Goal: Information Seeking & Learning: Compare options

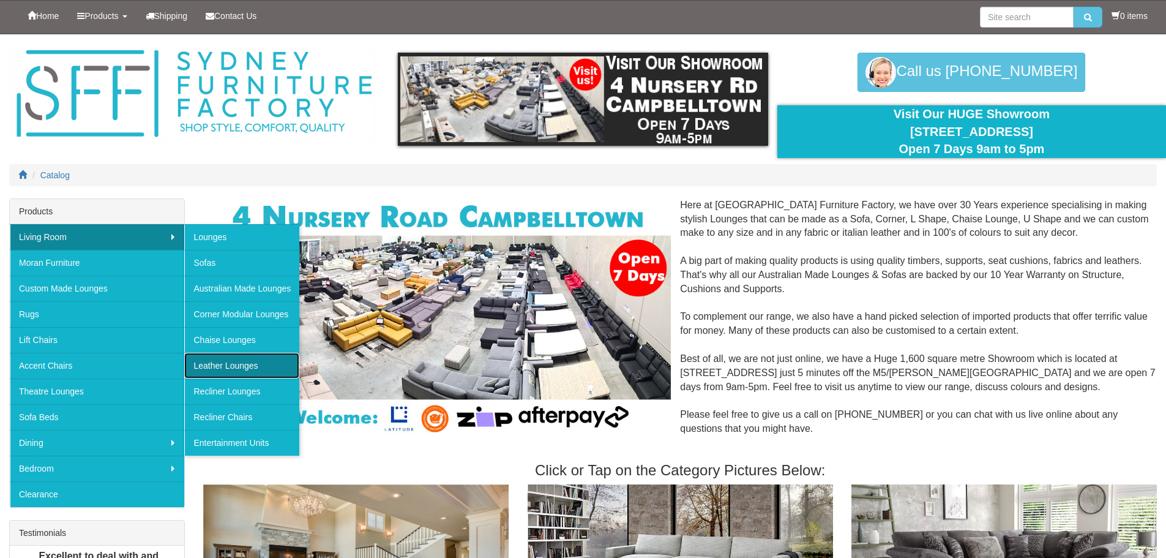
click at [244, 364] on link "Leather Lounges" at bounding box center [241, 366] width 115 height 26
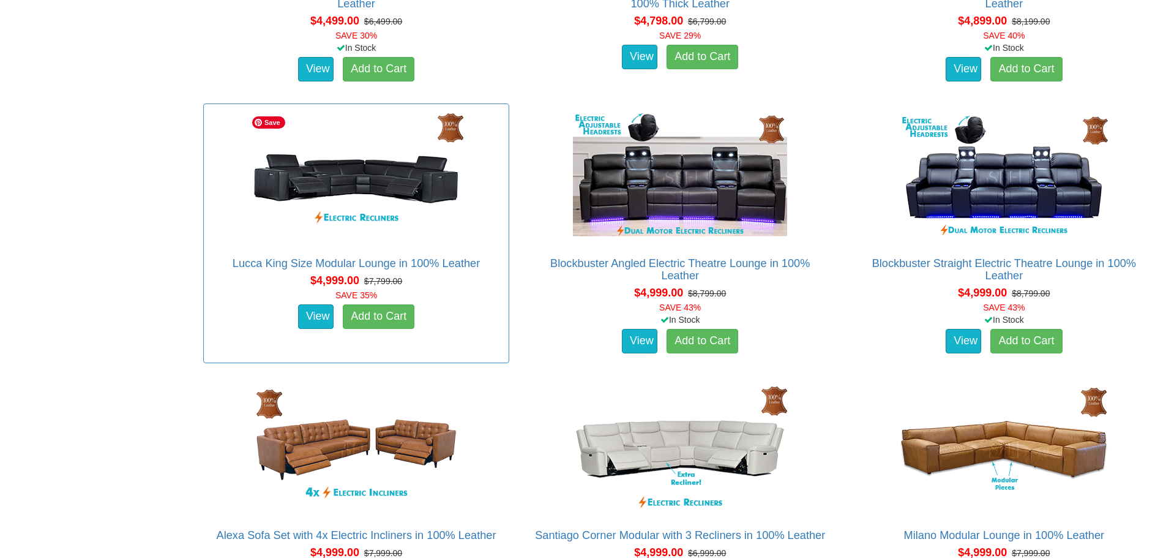
scroll to position [2938, 0]
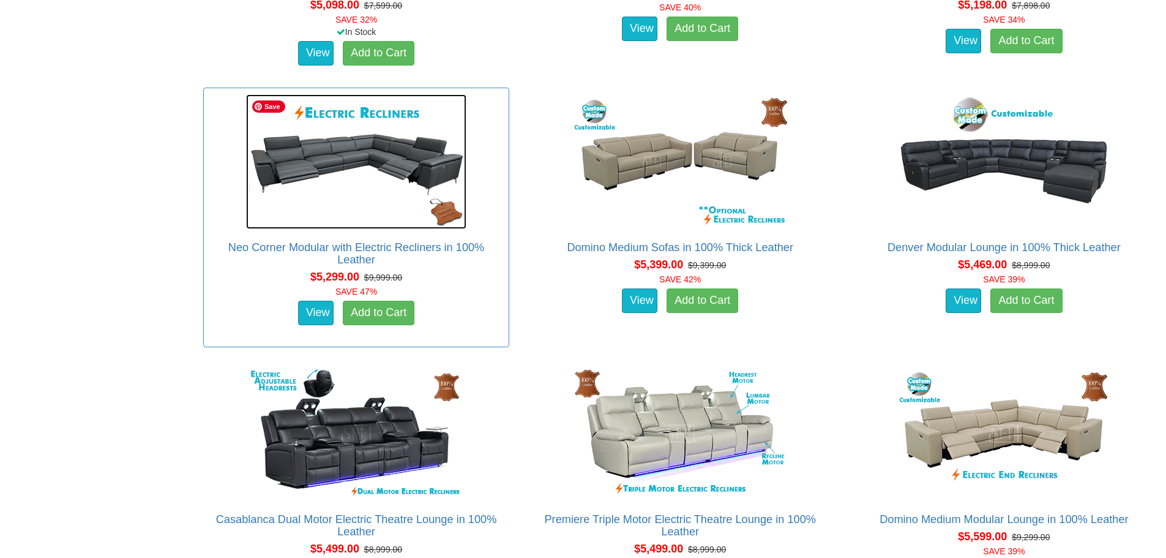
click at [411, 182] on img at bounding box center [356, 161] width 220 height 135
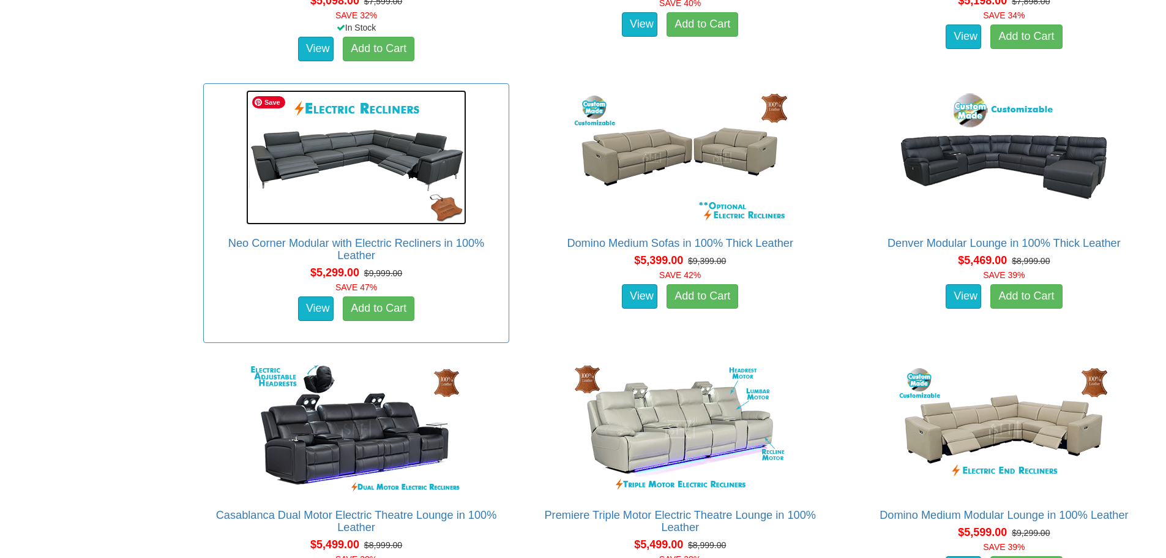
scroll to position [3703, 0]
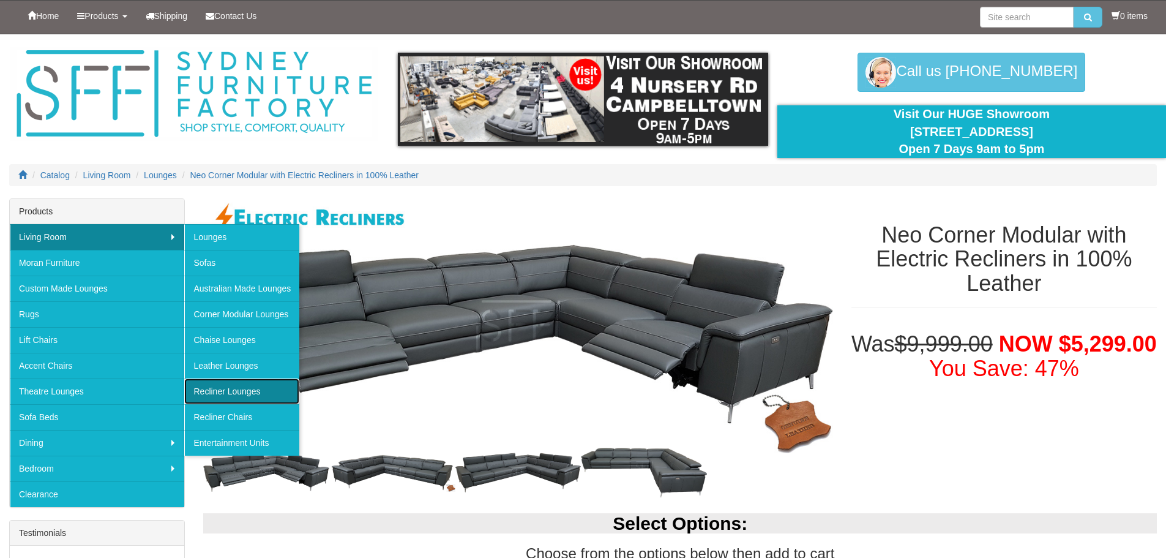
click at [250, 392] on link "Recliner Lounges" at bounding box center [241, 391] width 115 height 26
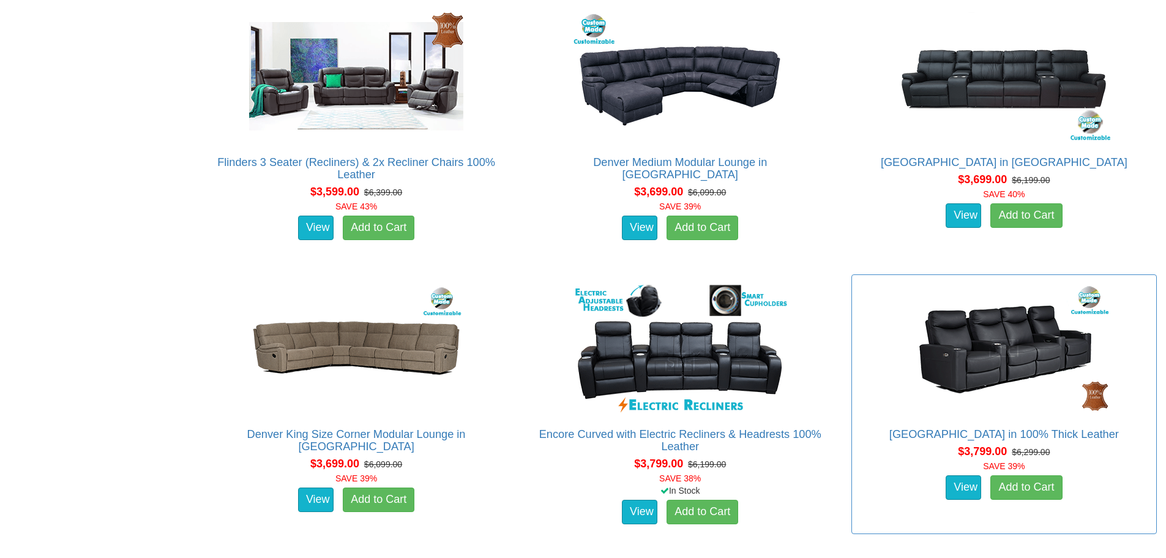
scroll to position [2969, 0]
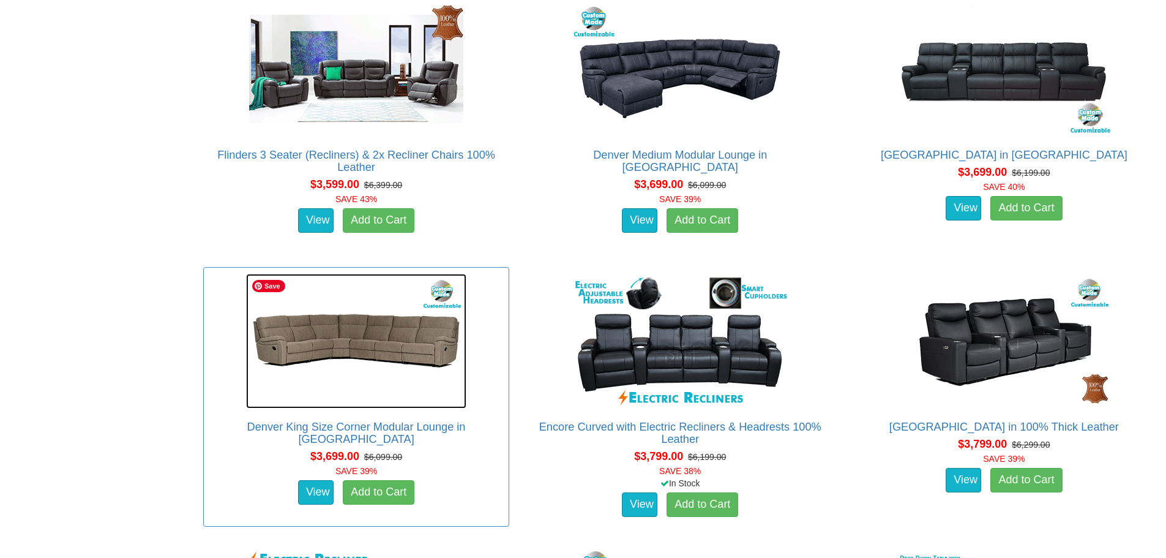
click at [341, 341] on img at bounding box center [356, 341] width 220 height 135
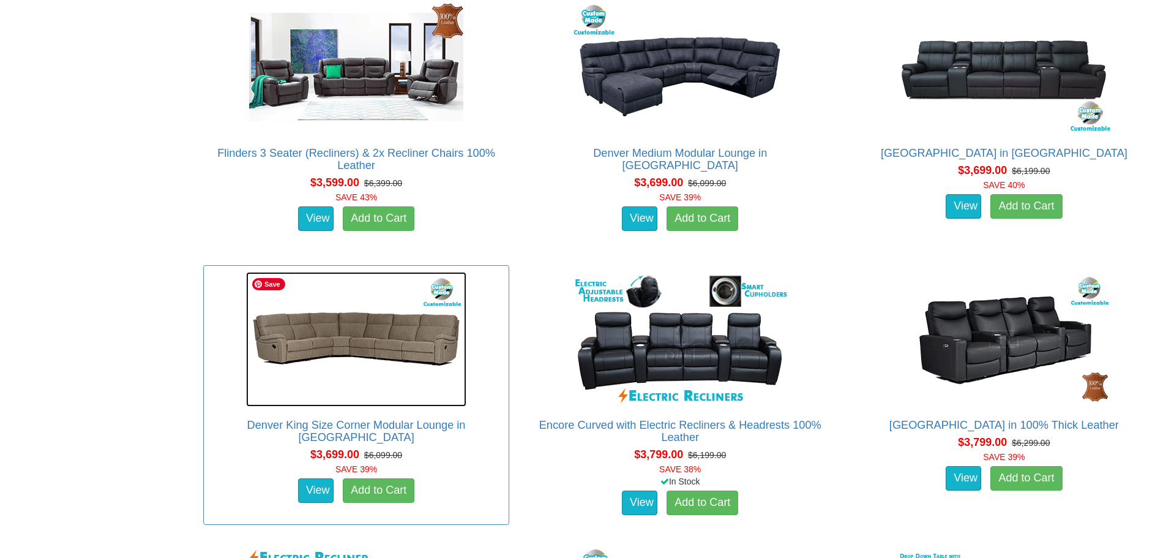
scroll to position [2984, 0]
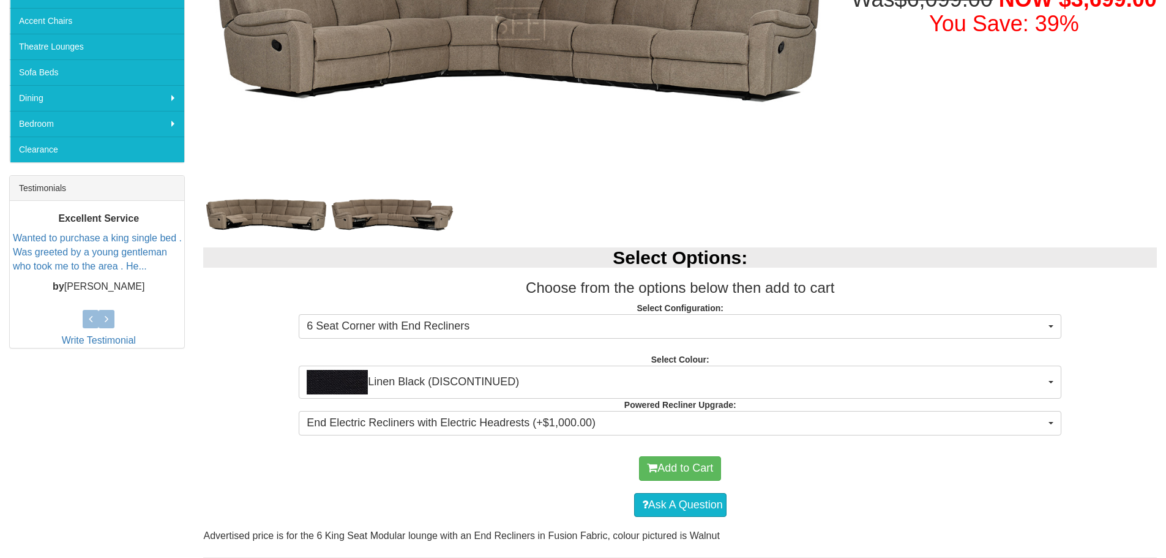
scroll to position [459, 0]
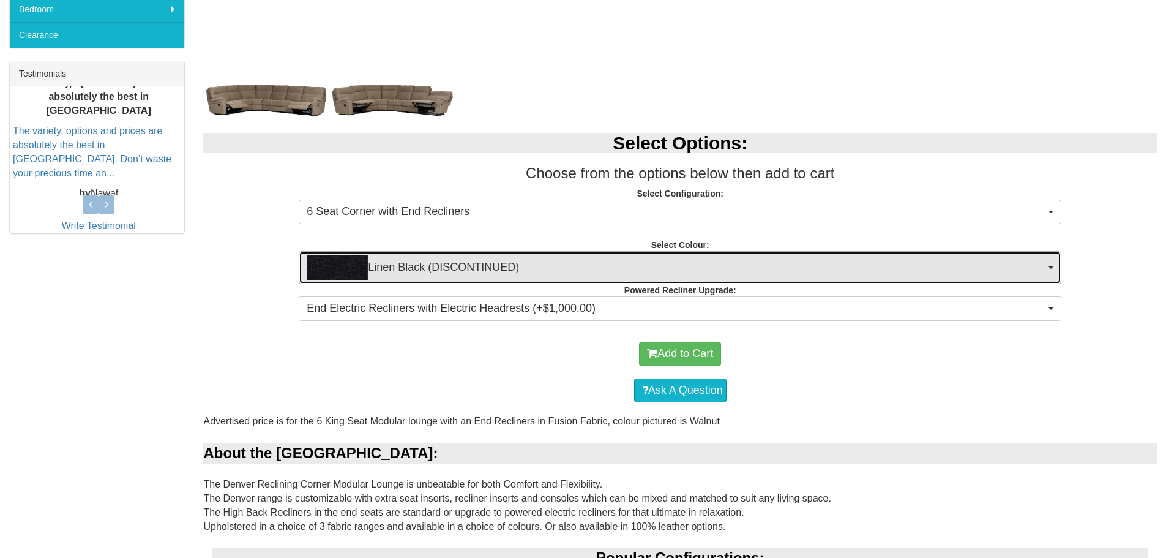
click at [477, 269] on span "Linen Black (DISCONTINUED)" at bounding box center [676, 267] width 739 height 24
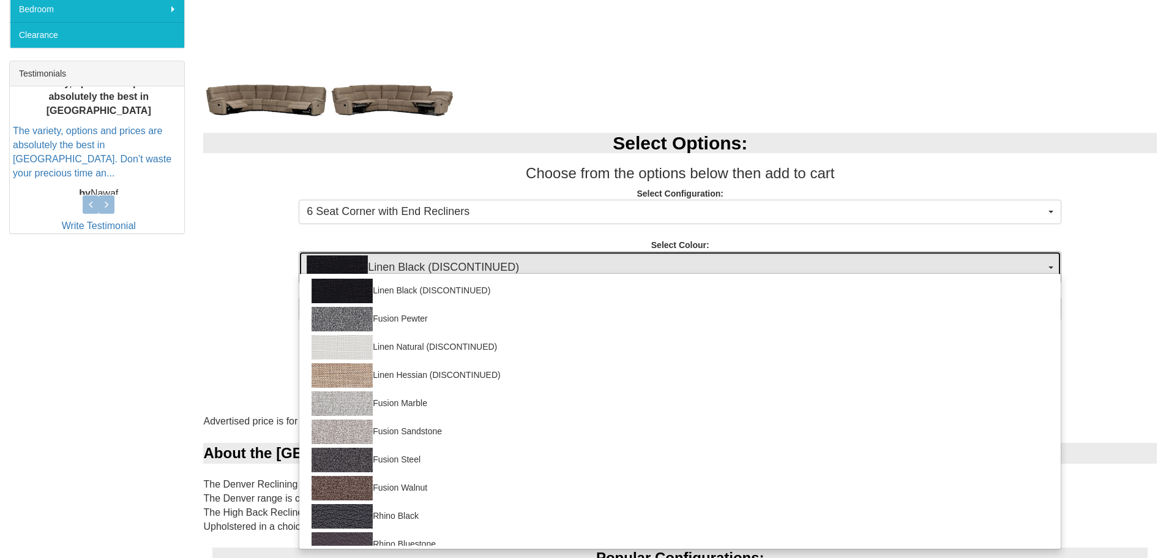
click at [477, 269] on span "Linen Black (DISCONTINUED)" at bounding box center [676, 267] width 739 height 24
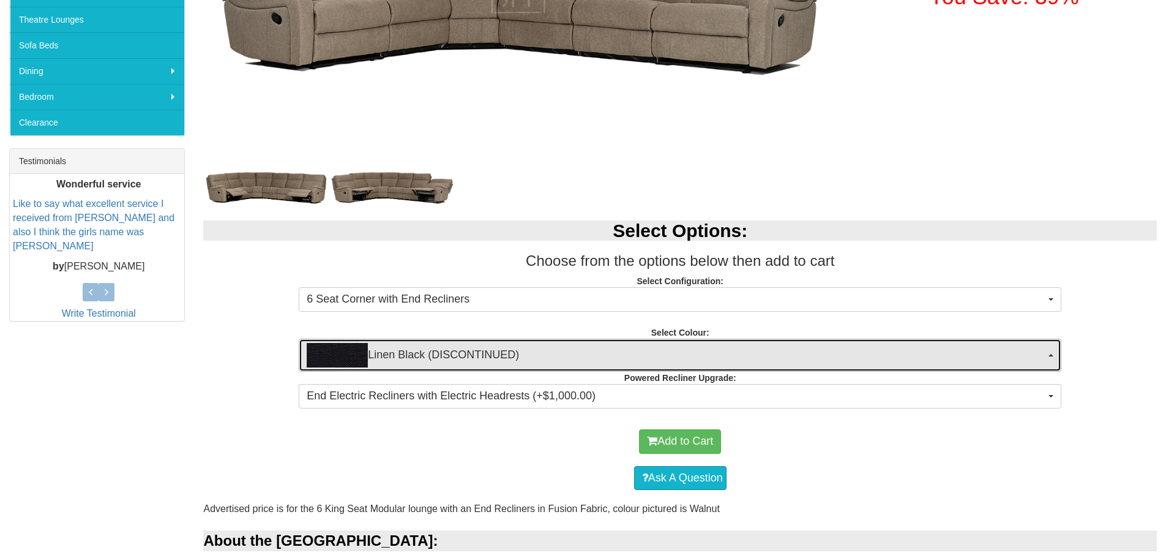
scroll to position [383, 0]
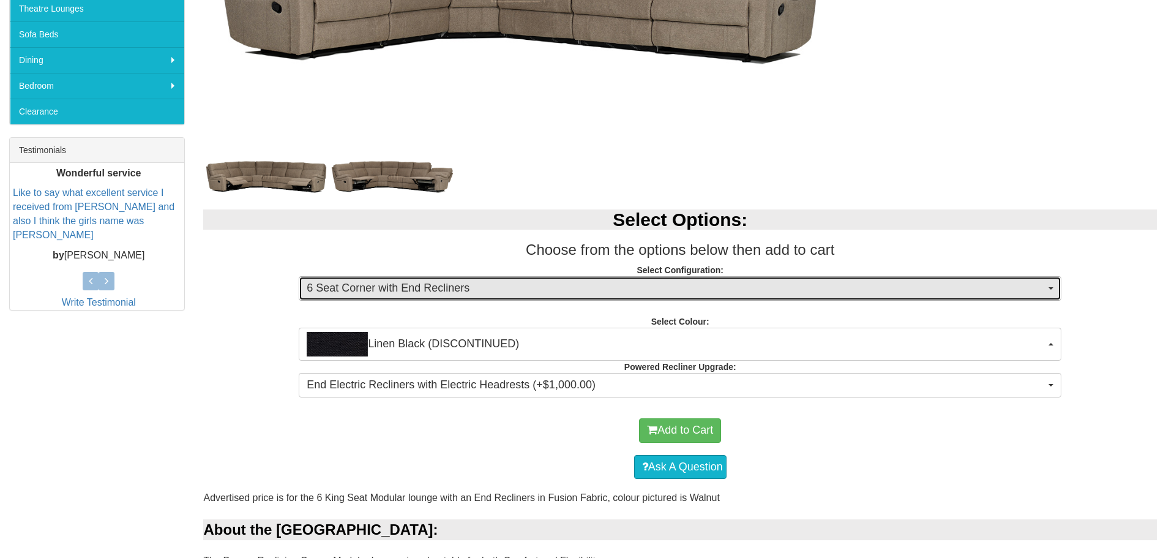
click at [543, 280] on span "6 Seat Corner with End Recliners" at bounding box center [676, 288] width 739 height 16
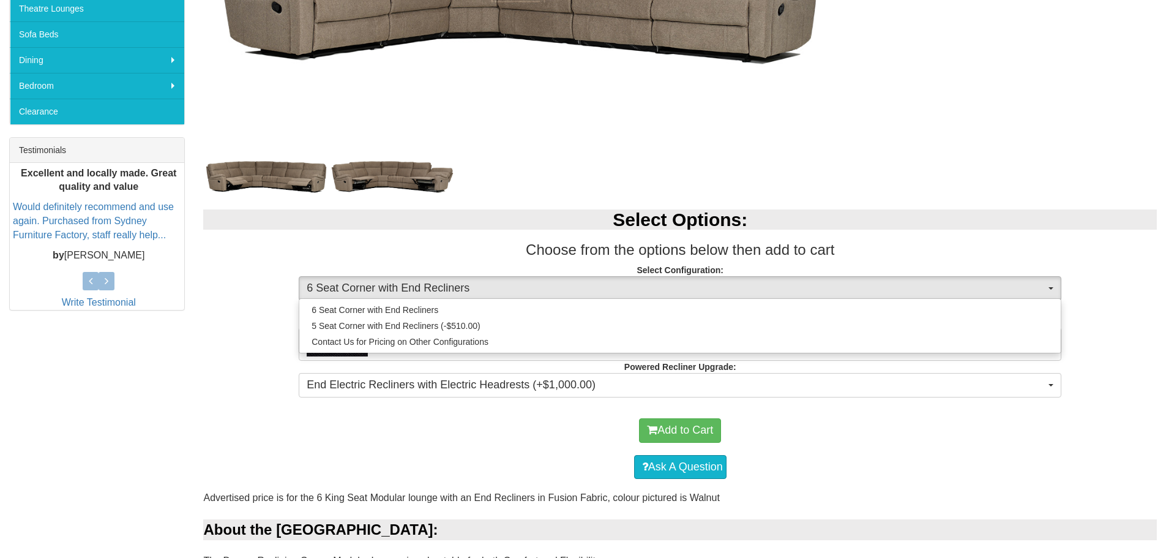
click at [260, 354] on div "Select Options: Choose from the options below then add to cart Select Configura…" at bounding box center [680, 301] width 972 height 209
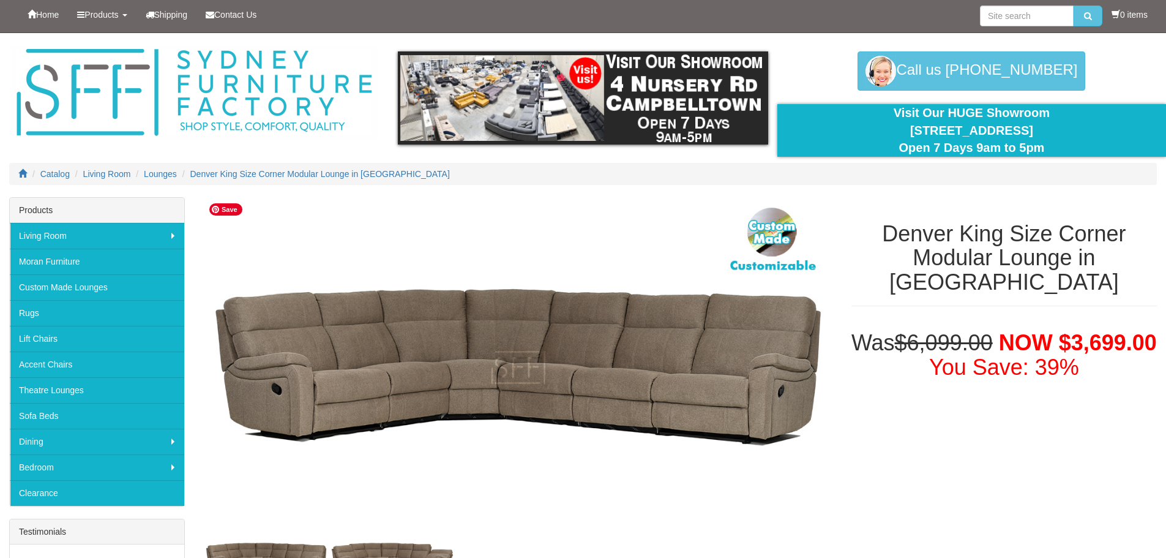
scroll to position [0, 0]
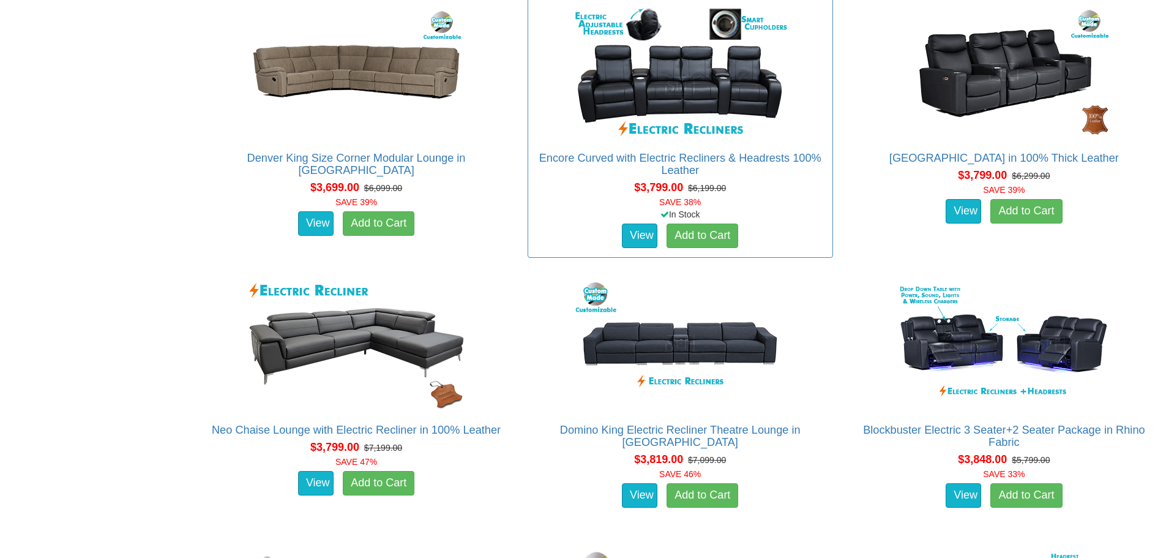
scroll to position [3244, 0]
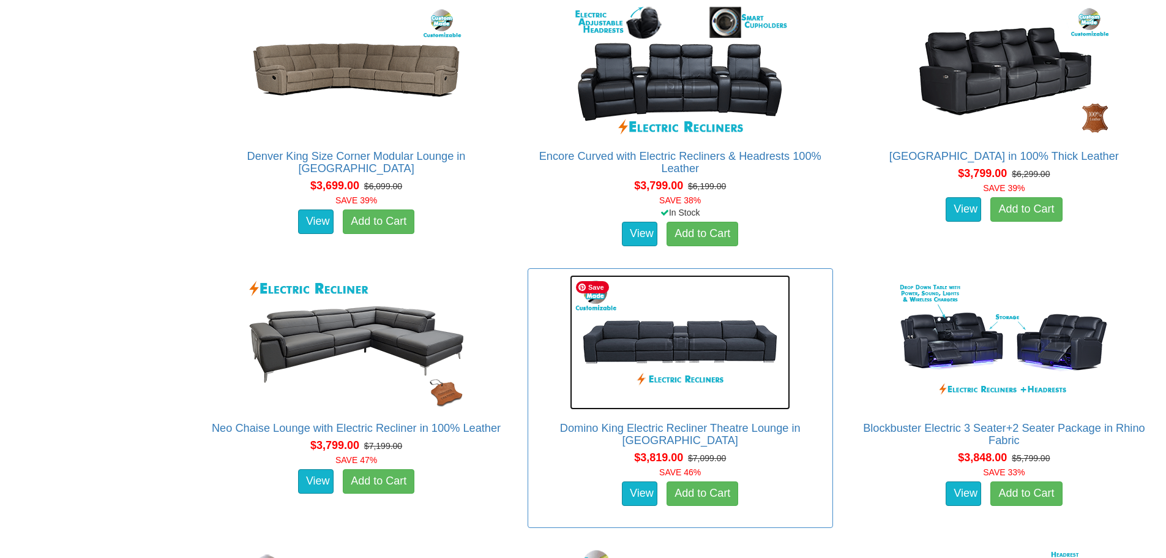
click at [676, 338] on img at bounding box center [680, 342] width 220 height 135
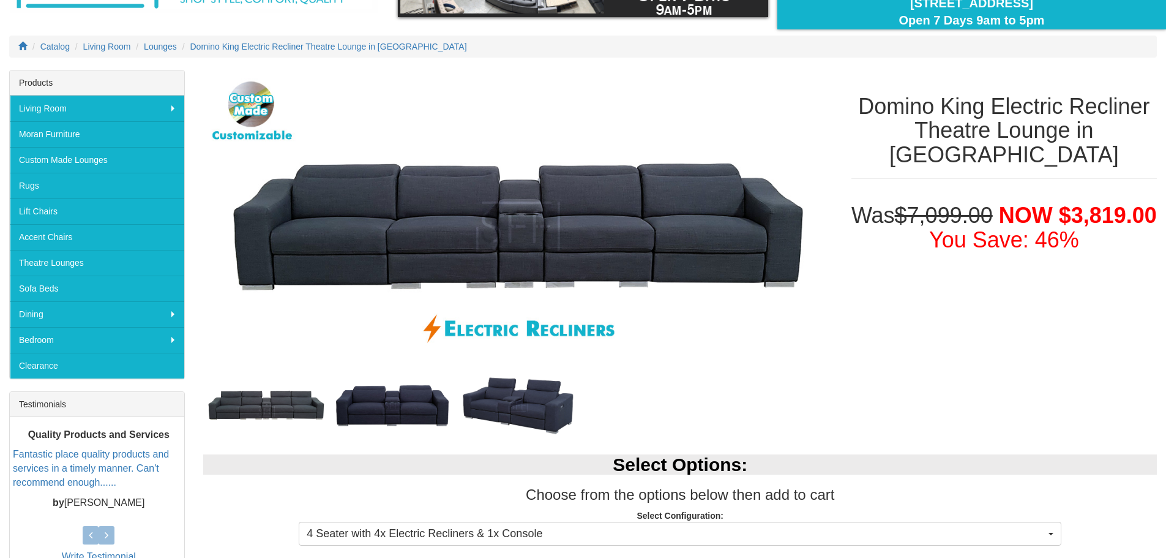
scroll to position [122, 0]
